Goal: Find specific page/section: Find specific page/section

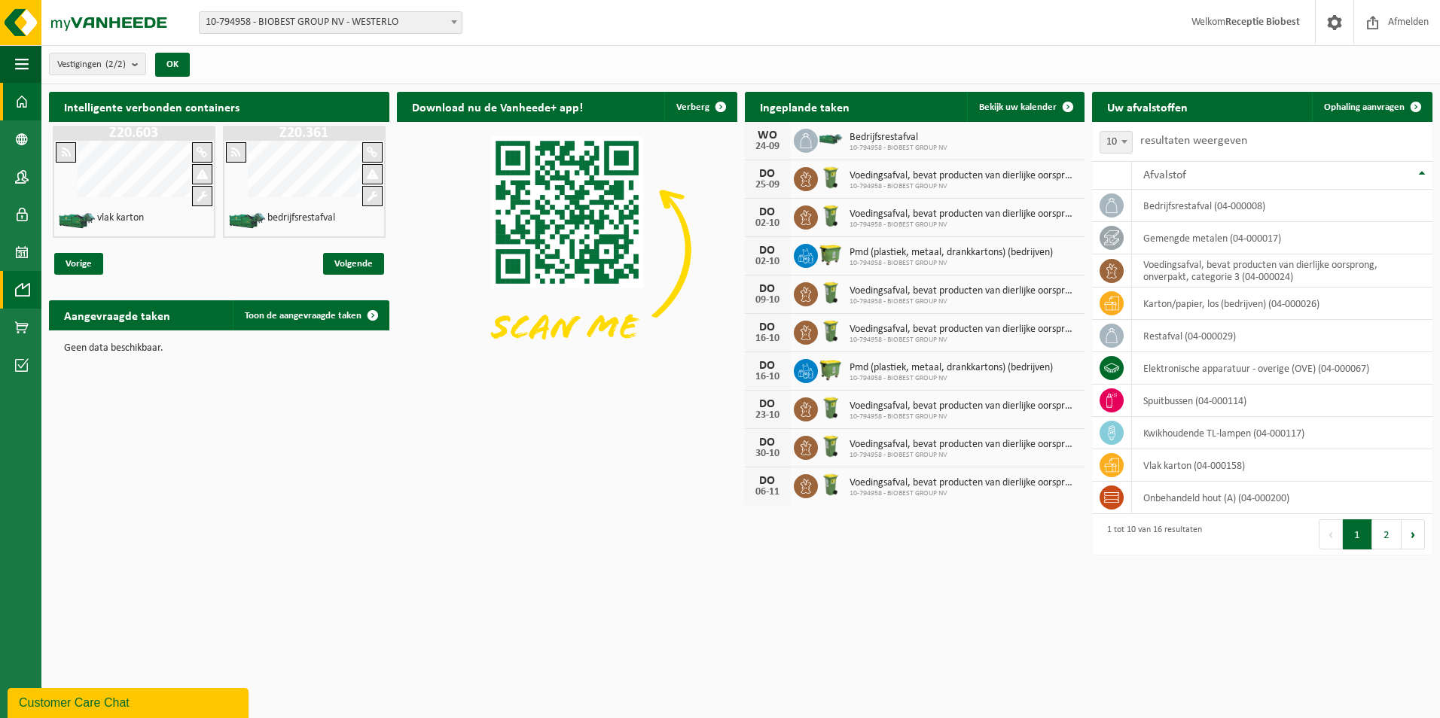
click at [23, 288] on span at bounding box center [22, 290] width 14 height 38
click at [25, 285] on span at bounding box center [22, 290] width 14 height 38
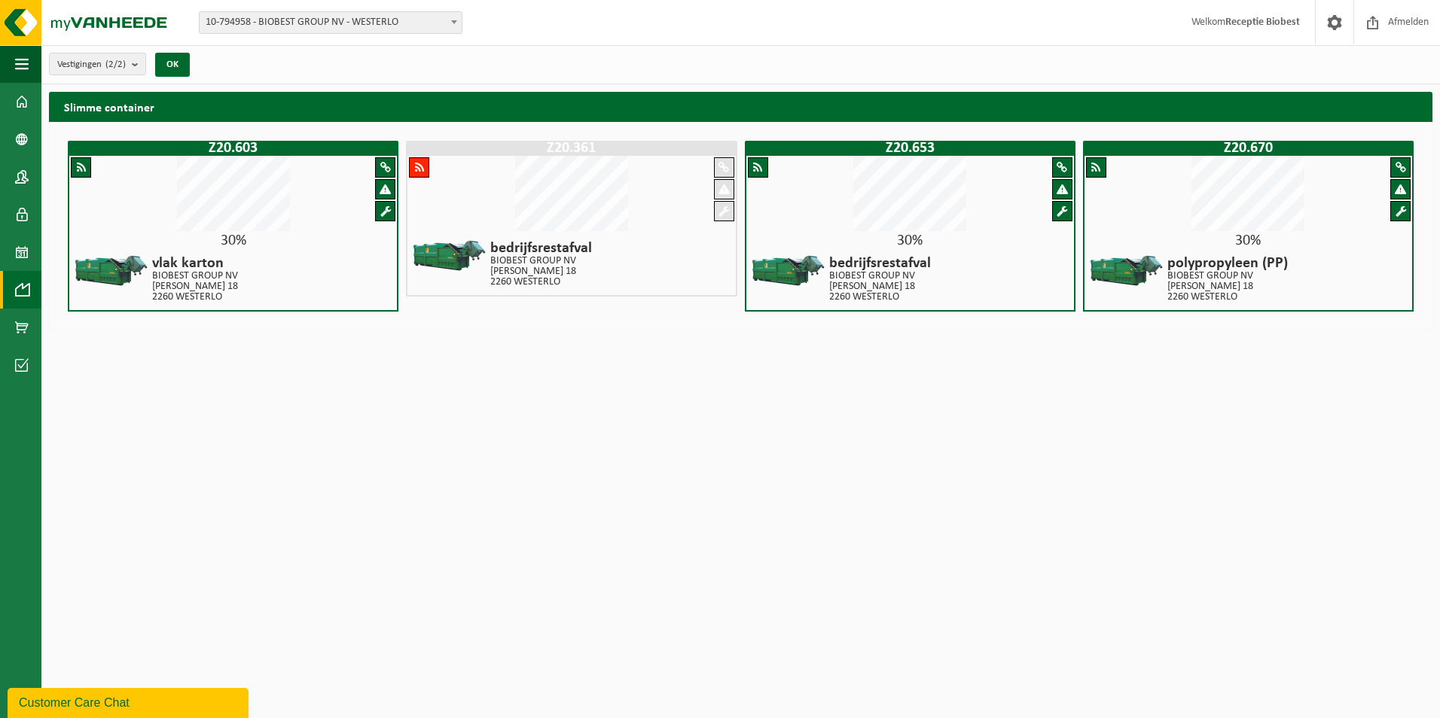
click at [424, 166] on div at bounding box center [419, 167] width 20 height 20
click at [424, 165] on div at bounding box center [419, 167] width 20 height 20
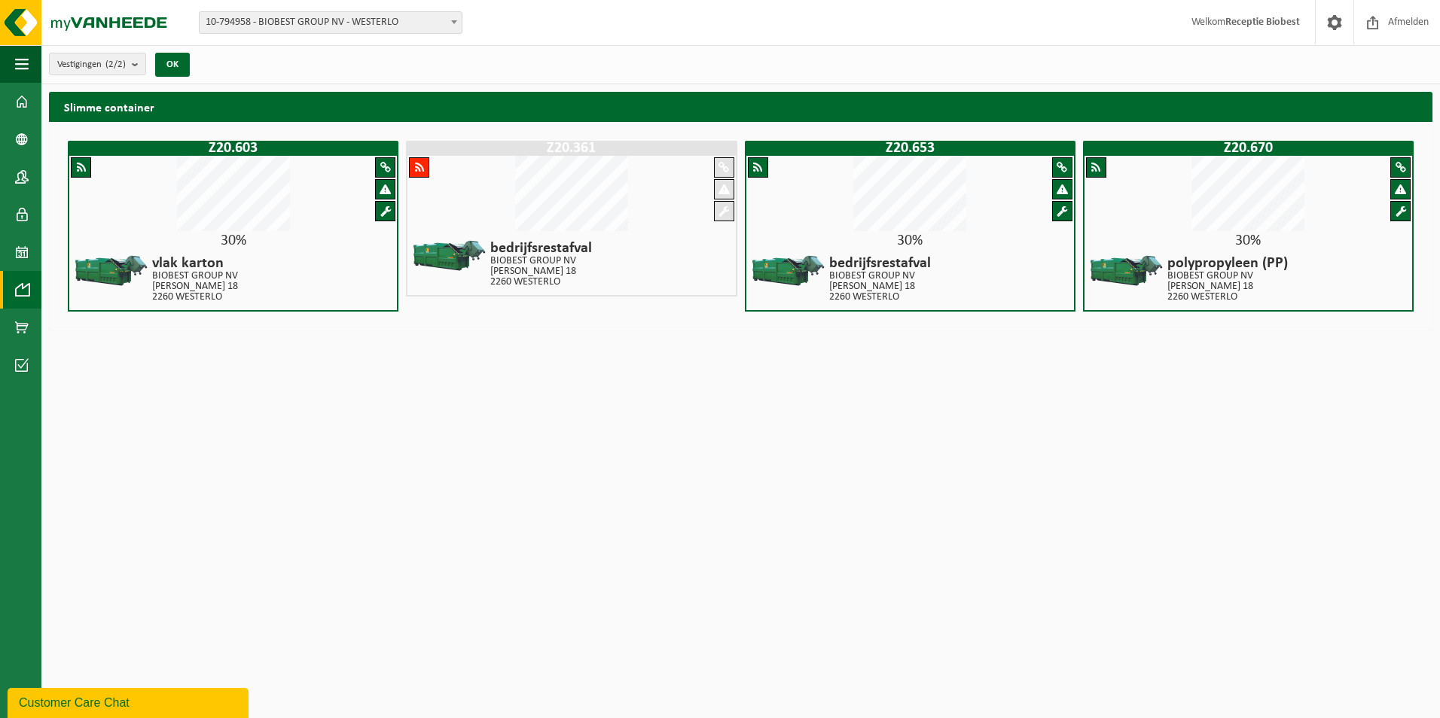
click at [424, 165] on div at bounding box center [419, 167] width 20 height 20
